Goal: Task Accomplishment & Management: Complete application form

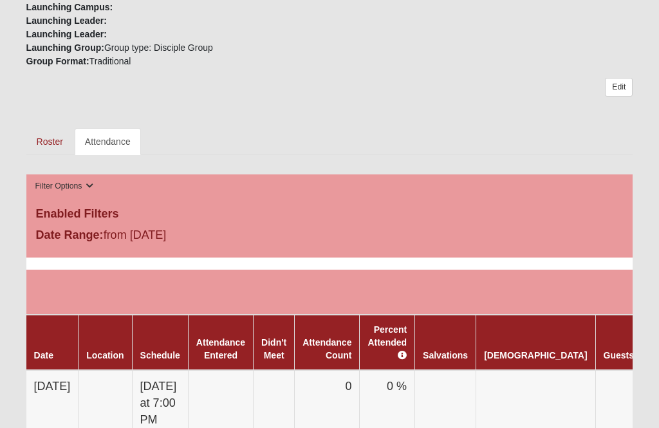
scroll to position [462, 0]
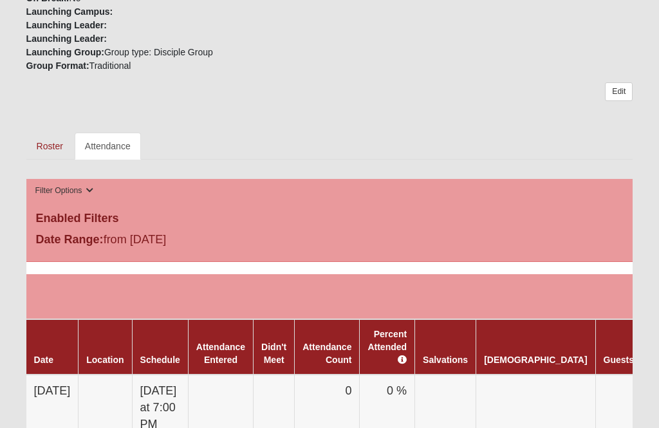
click at [112, 153] on link "Attendance" at bounding box center [108, 146] width 66 height 27
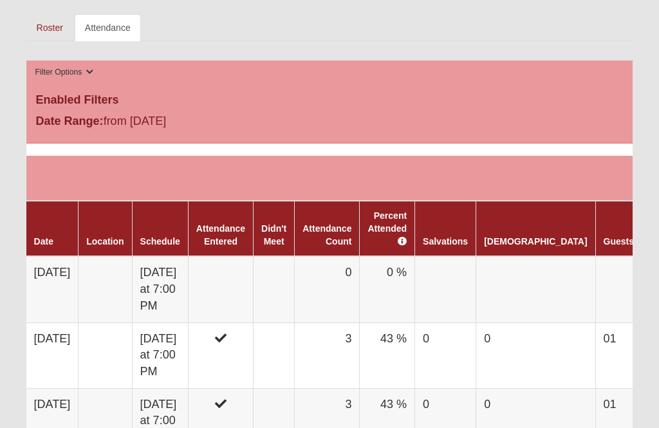
scroll to position [612, 0]
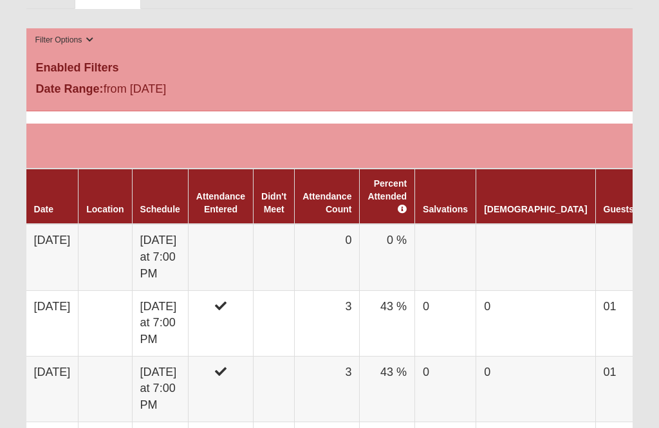
click at [234, 205] on link "Attendance Entered" at bounding box center [220, 202] width 49 height 23
click at [249, 266] on td at bounding box center [220, 257] width 65 height 66
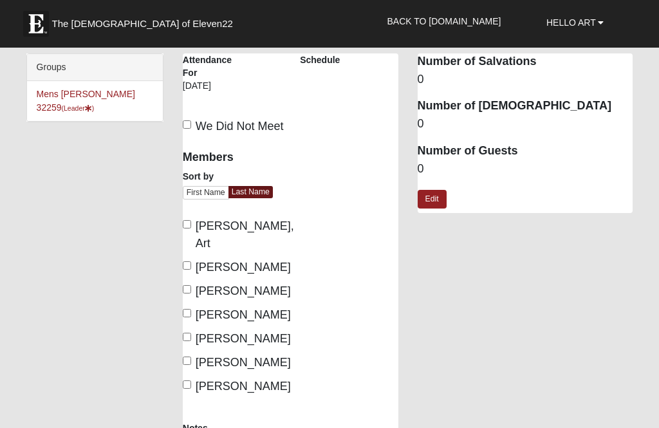
click at [191, 229] on input "Cathcart, Art" at bounding box center [187, 224] width 8 height 8
checkbox input "true"
click at [186, 261] on input "Fisher, David" at bounding box center [187, 265] width 8 height 8
checkbox input "true"
click at [191, 285] on input "Lemis, Trevor" at bounding box center [187, 289] width 8 height 8
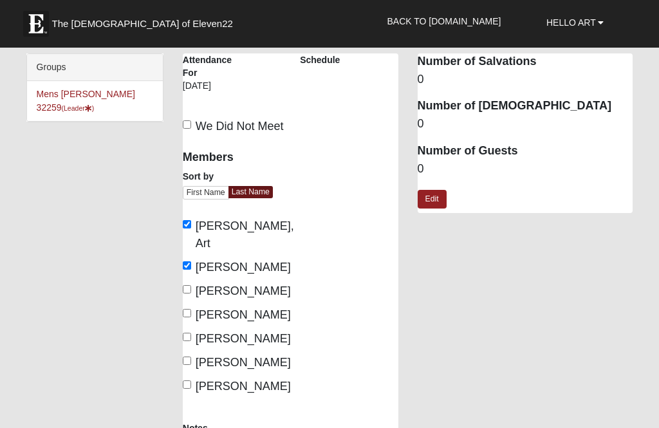
checkbox input "true"
click at [201, 308] on span "Lively, Greg" at bounding box center [243, 314] width 95 height 13
click at [191, 309] on input "Lively, Greg" at bounding box center [187, 313] width 8 height 8
checkbox input "true"
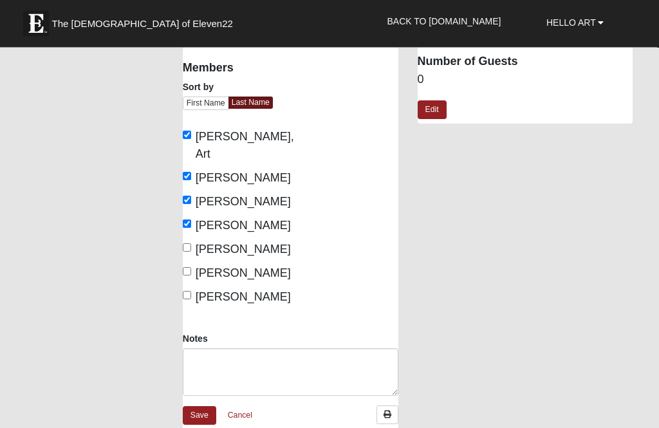
scroll to position [91, 0]
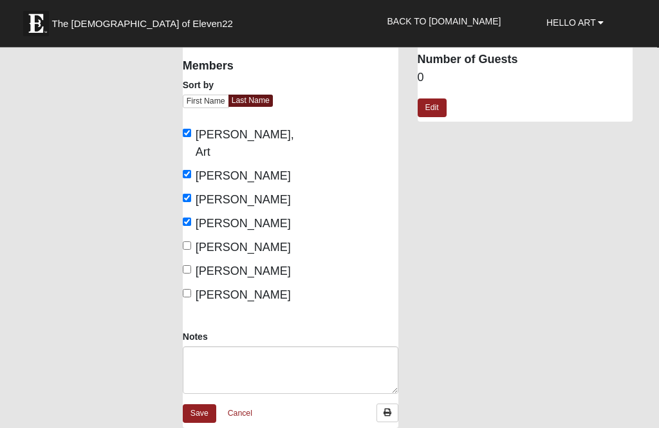
click at [433, 79] on dd "0" at bounding box center [526, 78] width 216 height 17
click at [204, 404] on link "Save" at bounding box center [199, 413] width 33 height 19
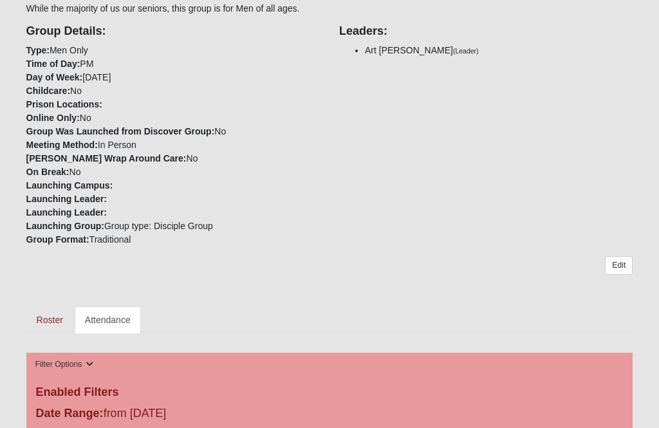
scroll to position [289, 0]
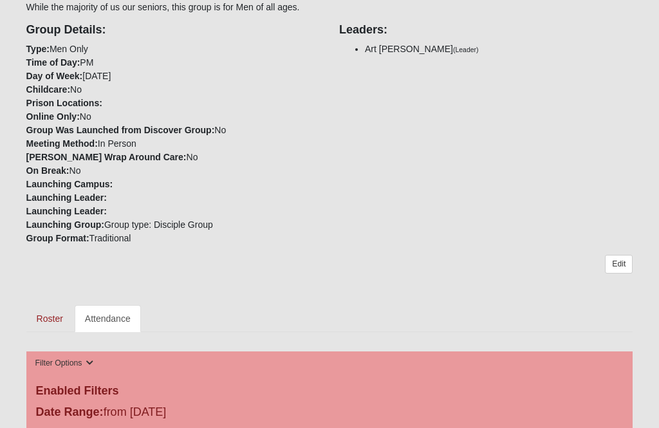
click at [373, 306] on ul "Roster Attendance" at bounding box center [329, 319] width 607 height 27
click at [111, 322] on link "Attendance" at bounding box center [108, 319] width 66 height 27
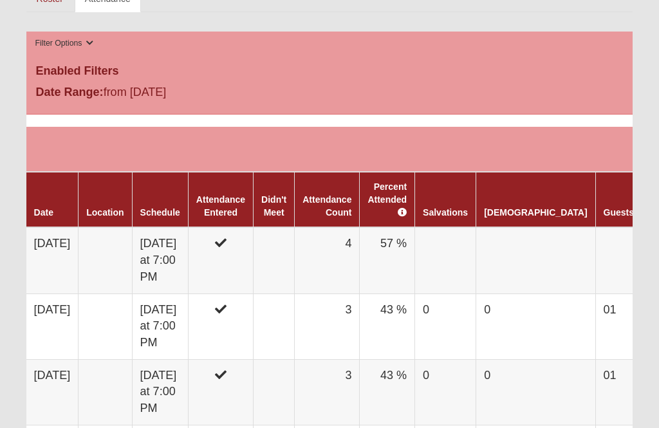
scroll to position [583, 0]
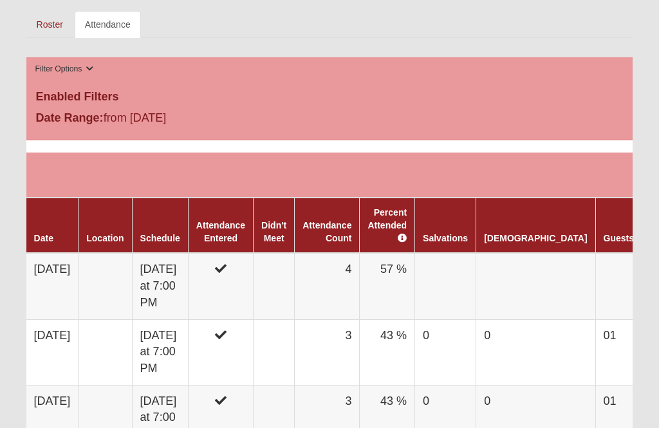
click at [596, 227] on th "Guests" at bounding box center [619, 225] width 46 height 55
click at [596, 276] on td at bounding box center [619, 286] width 46 height 66
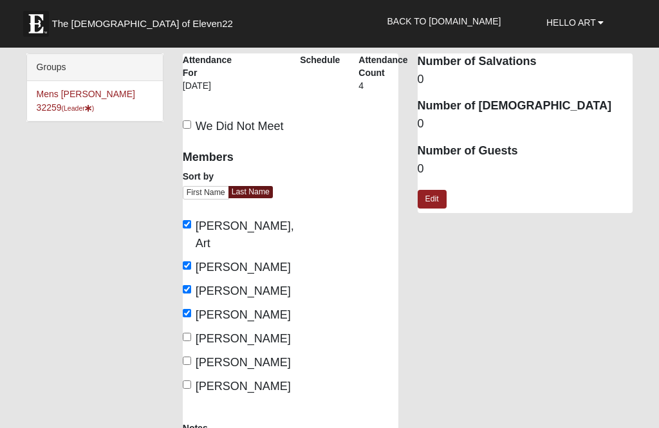
click at [426, 169] on dd "0" at bounding box center [526, 169] width 216 height 17
click at [441, 200] on link "Edit" at bounding box center [432, 199] width 29 height 19
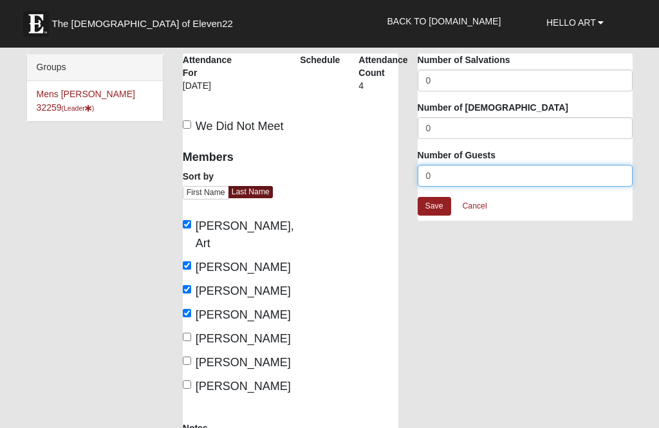
click at [439, 178] on input "0" at bounding box center [526, 176] width 216 height 22
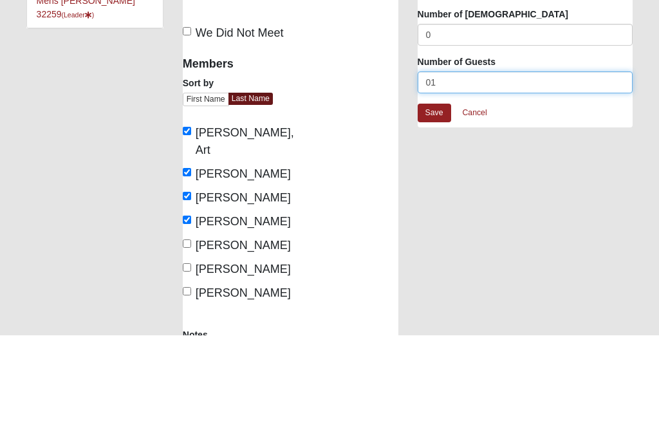
type input "01"
click at [434, 197] on link "Save" at bounding box center [434, 206] width 33 height 19
